Goal: Transaction & Acquisition: Download file/media

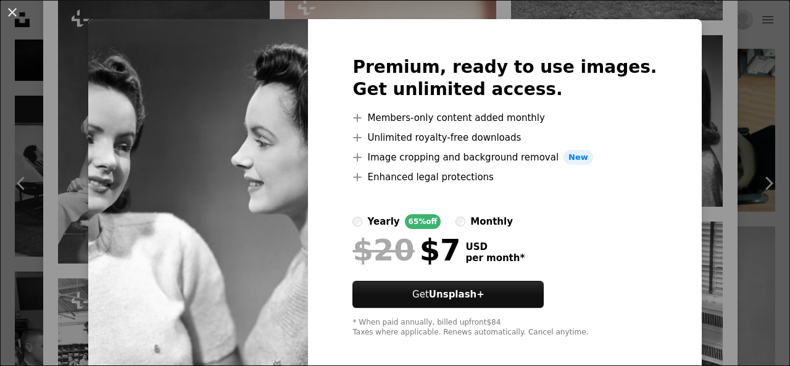
scroll to position [30, 0]
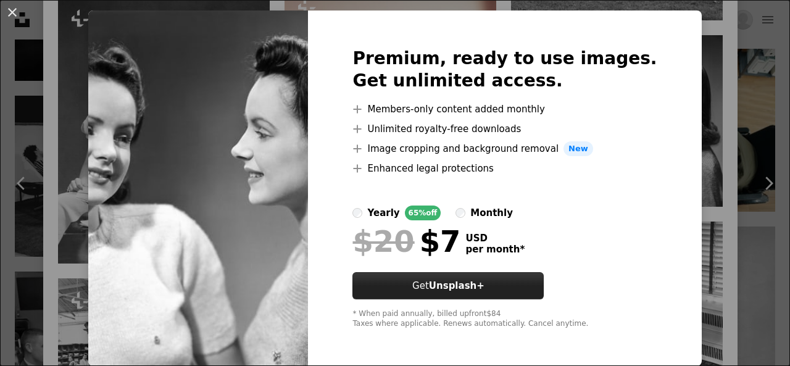
click at [535, 282] on link "Get Unsplash+" at bounding box center [448, 285] width 191 height 27
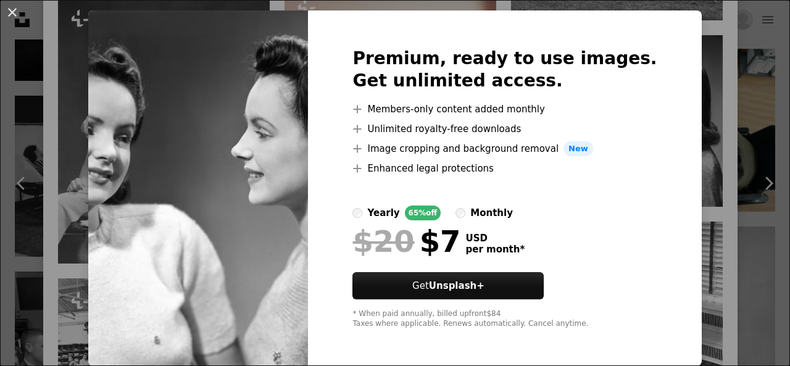
click at [722, 185] on div "An X shape Premium, ready to use images. Get unlimited access. A plus sign Memb…" at bounding box center [395, 183] width 790 height 366
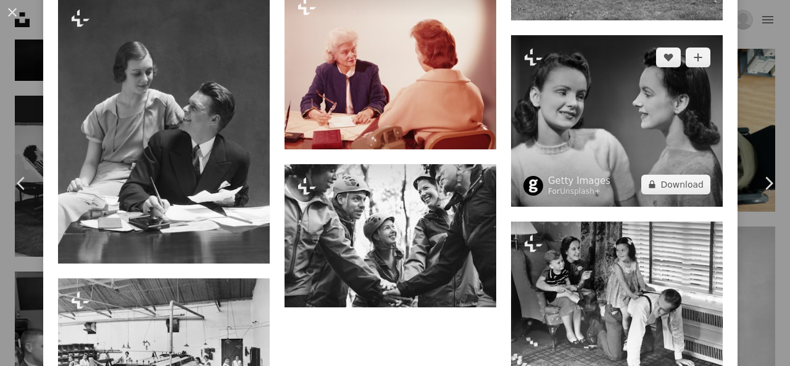
drag, startPoint x: 617, startPoint y: 118, endPoint x: 599, endPoint y: 125, distance: 19.7
click at [598, 123] on img at bounding box center [617, 121] width 212 height 172
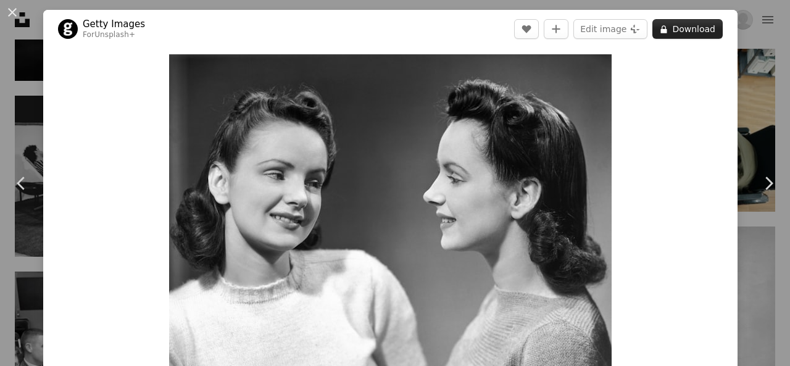
click at [671, 24] on button "A lock Download" at bounding box center [688, 29] width 70 height 20
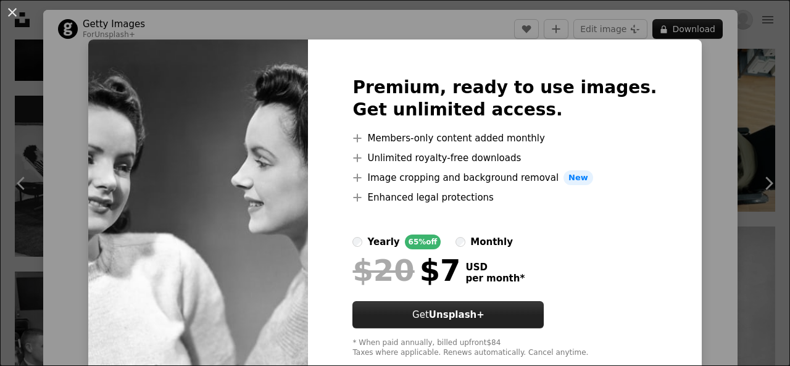
click at [521, 314] on link "Get Unsplash+" at bounding box center [448, 314] width 191 height 27
